Goal: Information Seeking & Learning: Learn about a topic

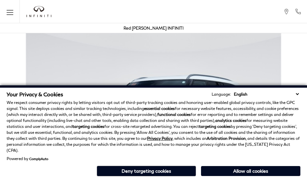
click at [299, 179] on div "Your Privacy & Cookies Language: English Spanish / Español English / [GEOGRAPHI…" at bounding box center [153, 133] width 307 height 96
click at [299, 126] on p "We respect consumer privacy rights by letting visitors opt out of third-party t…" at bounding box center [154, 126] width 294 height 54
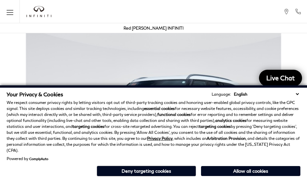
click at [299, 109] on p "We respect consumer privacy rights by letting visitors opt out of third-party t…" at bounding box center [154, 126] width 294 height 54
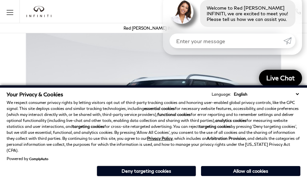
click at [216, 123] on strong "analytics cookies" at bounding box center [231, 120] width 31 height 5
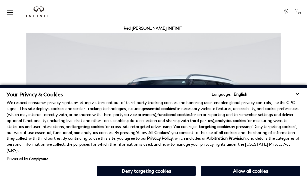
click at [249, 126] on p "We respect consumer privacy rights by letting visitors opt out of third-party t…" at bounding box center [154, 126] width 294 height 54
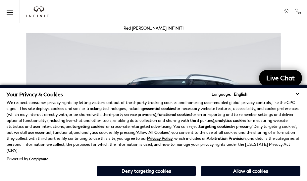
click at [249, 179] on div "Your Privacy & Cookies Language: English Spanish / Español English / [GEOGRAPHI…" at bounding box center [153, 133] width 307 height 96
click at [249, 109] on p "We respect consumer privacy rights by letting visitors opt out of third-party t…" at bounding box center [154, 126] width 294 height 54
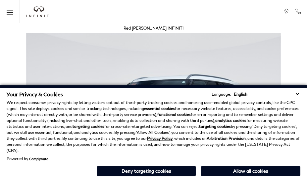
click at [150, 126] on p "We respect consumer privacy rights by letting visitors opt out of third-party t…" at bounding box center [154, 126] width 294 height 54
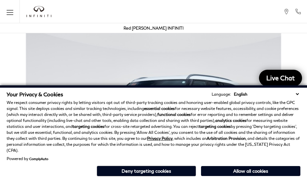
click at [150, 179] on div "Your Privacy & Cookies Language: English Spanish / Español English / [GEOGRAPHI…" at bounding box center [153, 133] width 307 height 96
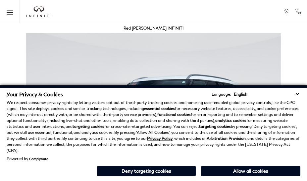
click at [216, 179] on div "Your Privacy & Cookies Language: English Spanish / Español English / [GEOGRAPHI…" at bounding box center [153, 133] width 307 height 96
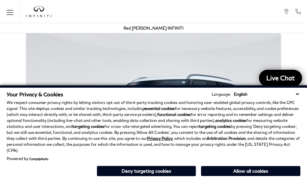
click at [216, 123] on strong "analytics cookies" at bounding box center [231, 120] width 31 height 5
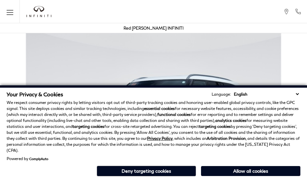
click at [34, 113] on p "We respect consumer privacy rights by letting visitors opt out of third-party t…" at bounding box center [154, 126] width 294 height 54
click at [113, 46] on img at bounding box center [153, 123] width 307 height 192
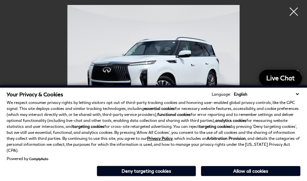
click at [183, 50] on img at bounding box center [154, 69] width 274 height 129
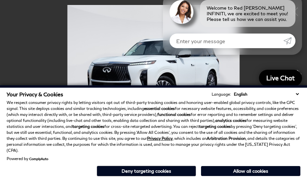
click at [183, 116] on p "We respect consumer privacy rights by letting visitors opt out of third-party t…" at bounding box center [154, 126] width 294 height 54
